Goal: Check status: Check status

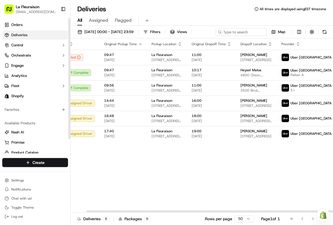
scroll to position [0, 17]
click at [121, 178] on div "Status Original Pickup Time Pickup Location Original Dropoff Time Dropoff Locat…" at bounding box center [206, 125] width 305 height 174
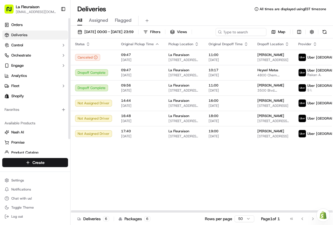
scroll to position [0, 0]
click at [83, 30] on button "[DATE] 00:00 - [DATE] 23:59" at bounding box center [105, 32] width 61 height 8
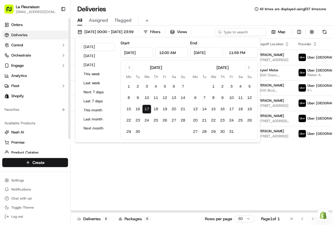
click at [164, 107] on button "19" at bounding box center [164, 108] width 9 height 9
type input "[DATE]"
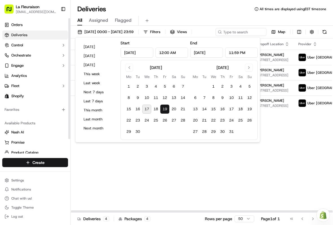
click at [174, 163] on div "Status Original Pickup Time Pickup Location Original Dropoff Time Dropoff Locat…" at bounding box center [223, 125] width 305 height 174
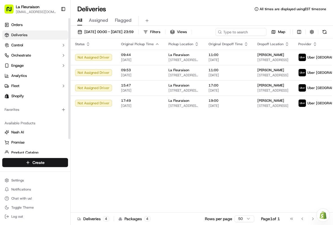
click at [42, 33] on link "Deliveries" at bounding box center [35, 34] width 66 height 9
